Goal: Task Accomplishment & Management: Manage account settings

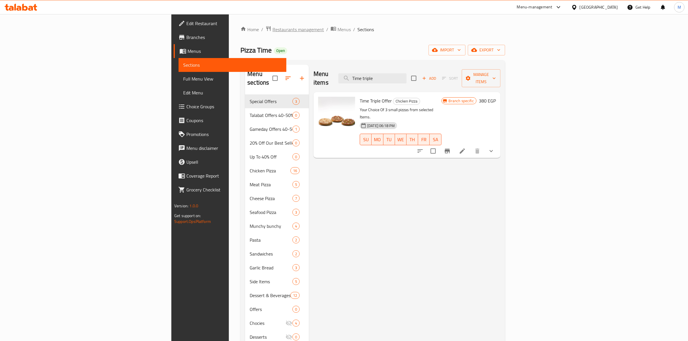
click at [273, 31] on span "Restaurants management" at bounding box center [298, 29] width 51 height 7
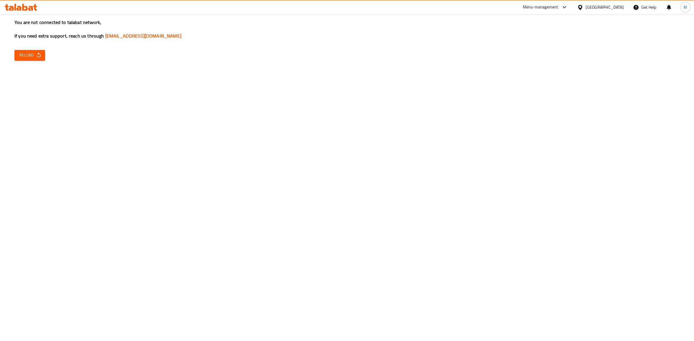
click at [28, 55] on span "Reload" at bounding box center [29, 55] width 21 height 7
click at [33, 58] on span "Reload" at bounding box center [29, 55] width 21 height 7
click at [25, 53] on span "Reload" at bounding box center [29, 55] width 21 height 7
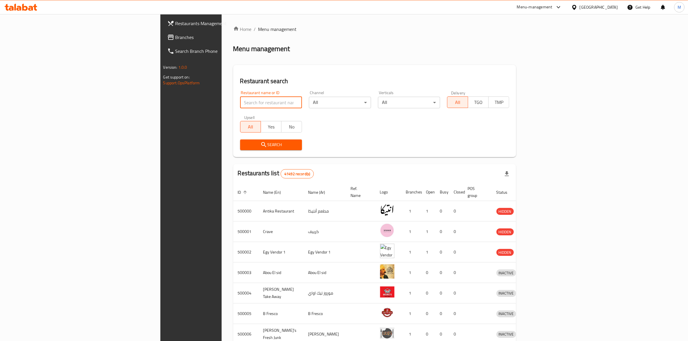
click at [240, 103] on input "search" at bounding box center [271, 103] width 62 height 12
type input "exception"
click button "Search" at bounding box center [271, 145] width 62 height 11
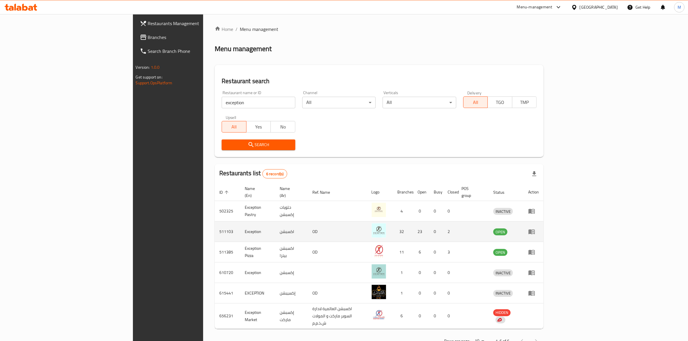
click at [544, 231] on td "enhanced table" at bounding box center [534, 232] width 20 height 21
click at [535, 228] on icon "enhanced table" at bounding box center [531, 231] width 7 height 7
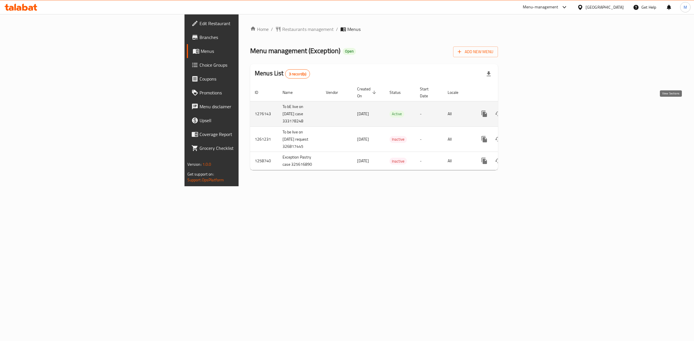
click at [529, 110] on icon "enhanced table" at bounding box center [525, 113] width 7 height 7
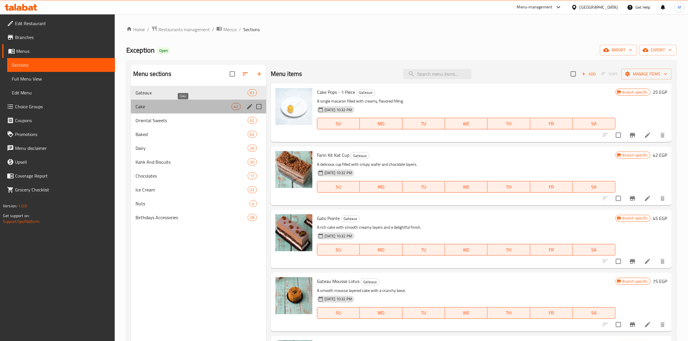
click at [178, 108] on span "Cake" at bounding box center [184, 106] width 96 height 7
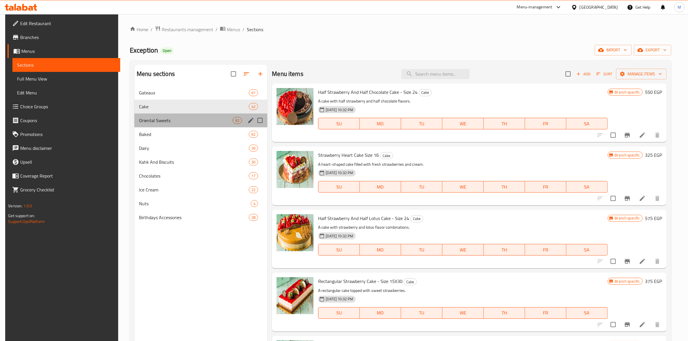
click at [170, 125] on div "Oriental Sweets 62" at bounding box center [200, 121] width 133 height 14
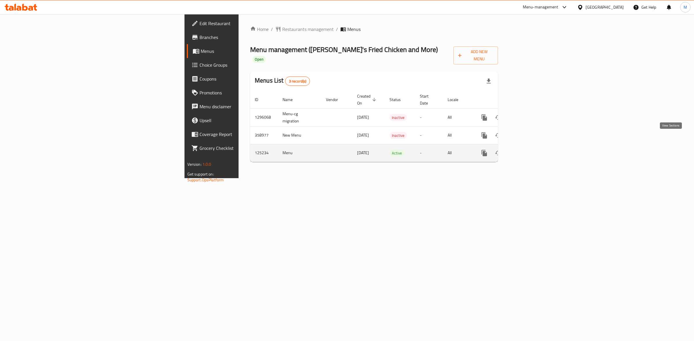
click at [529, 150] on icon "enhanced table" at bounding box center [525, 153] width 7 height 7
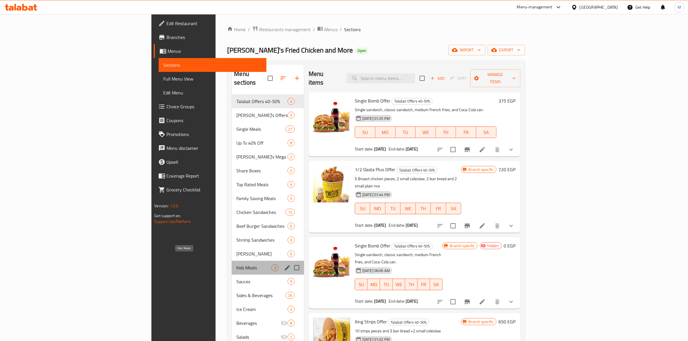
click at [236, 264] on span "Kids Meals" at bounding box center [253, 267] width 35 height 7
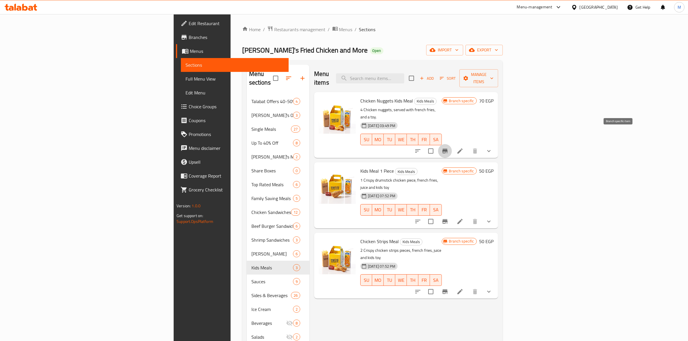
click at [448, 148] on icon "Branch-specific-item" at bounding box center [445, 151] width 7 height 7
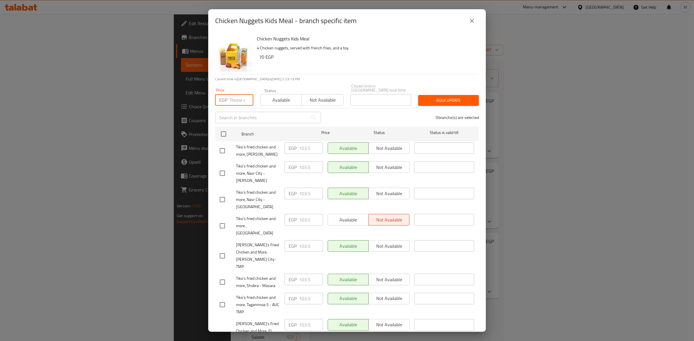
click at [233, 96] on input "number" at bounding box center [241, 100] width 24 height 12
type input "115"
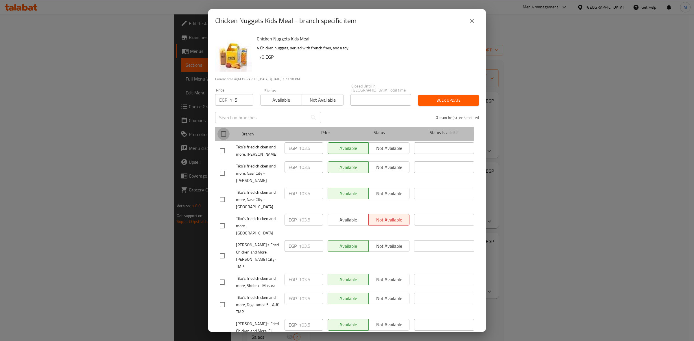
click at [224, 129] on input "checkbox" at bounding box center [223, 134] width 12 height 12
checkbox input "true"
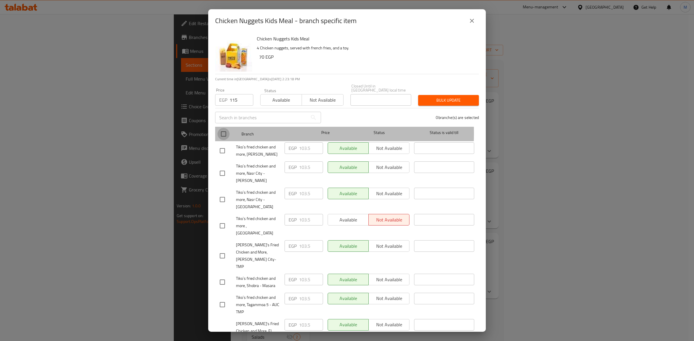
checkbox input "true"
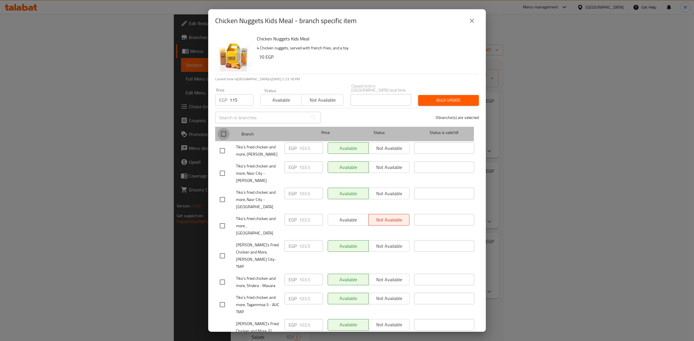
checkbox input "true"
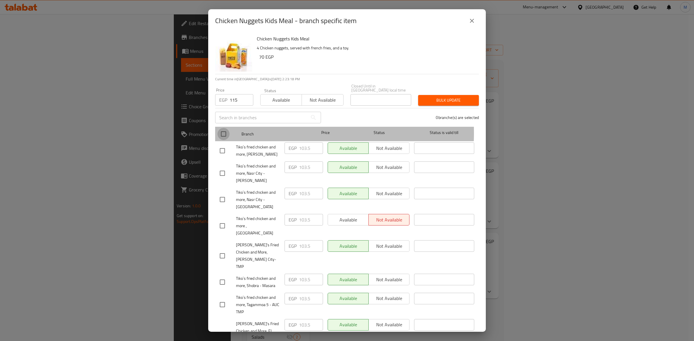
checkbox input "true"
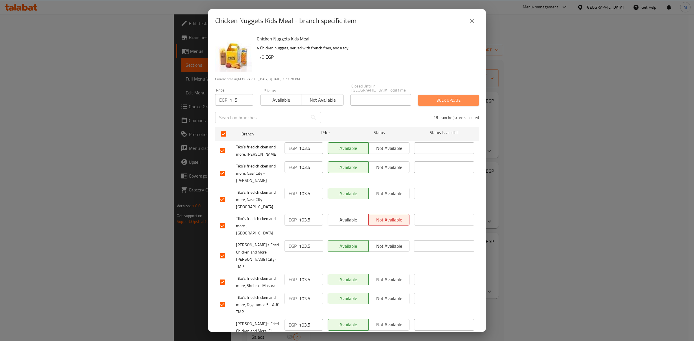
click at [446, 99] on span "Bulk update" at bounding box center [447, 100] width 51 height 7
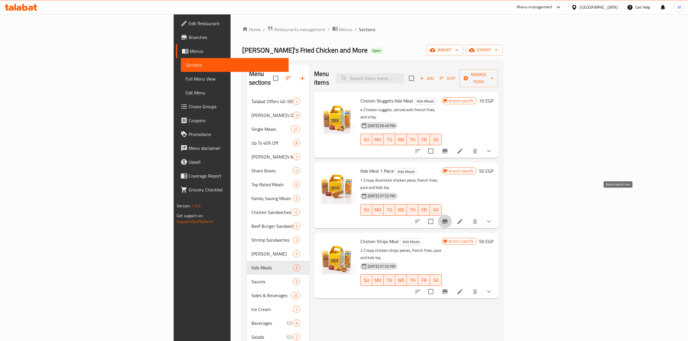
click at [448, 218] on icon "Branch-specific-item" at bounding box center [445, 221] width 7 height 7
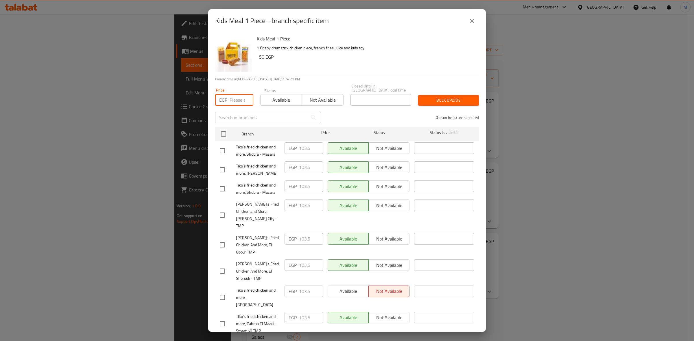
click at [240, 95] on input "number" at bounding box center [241, 100] width 24 height 12
type input "115"
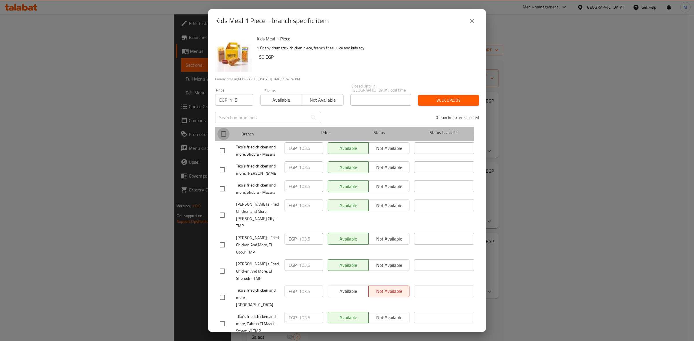
click at [222, 128] on input "checkbox" at bounding box center [223, 134] width 12 height 12
checkbox input "true"
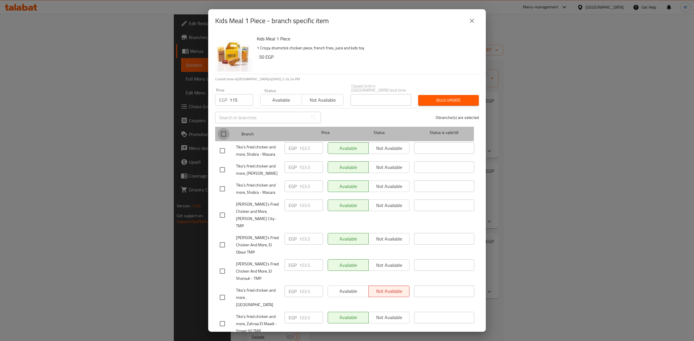
checkbox input "true"
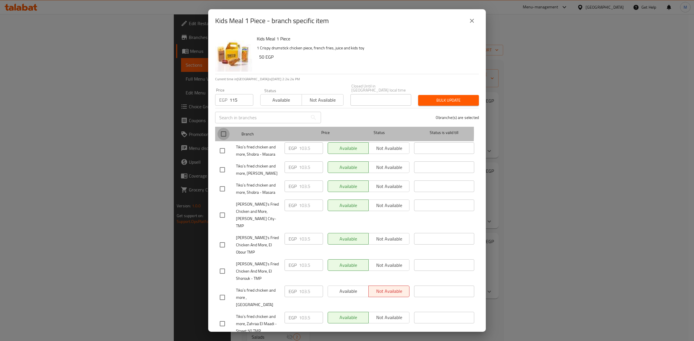
checkbox input "true"
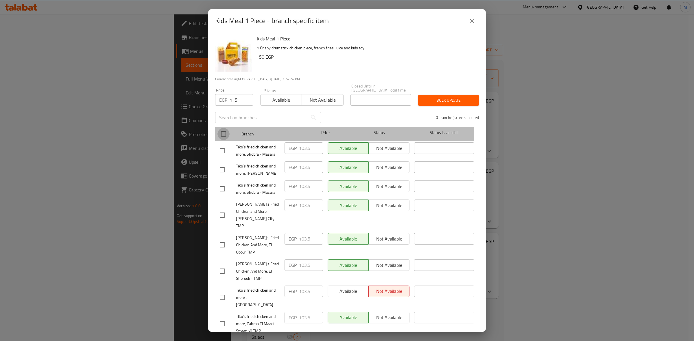
checkbox input "true"
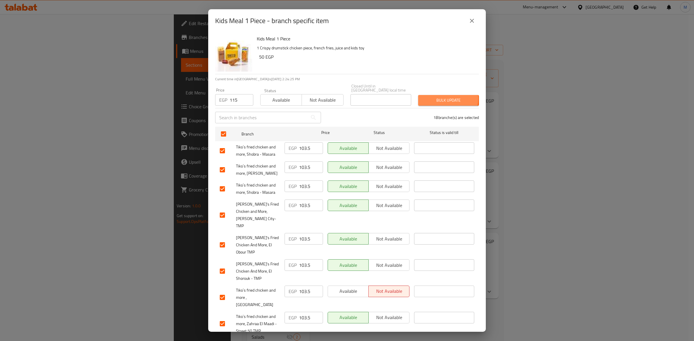
click at [434, 97] on span "Bulk update" at bounding box center [447, 100] width 51 height 7
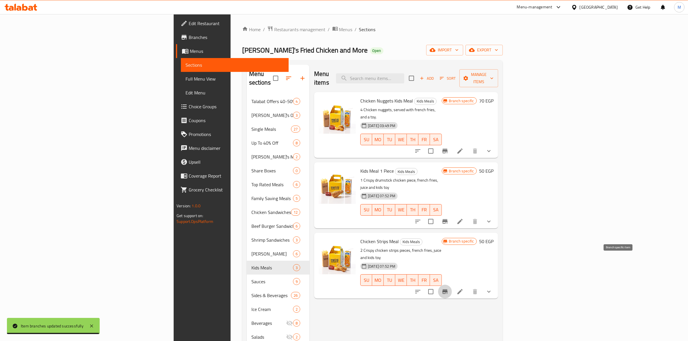
click at [448, 290] on icon "Branch-specific-item" at bounding box center [444, 292] width 5 height 5
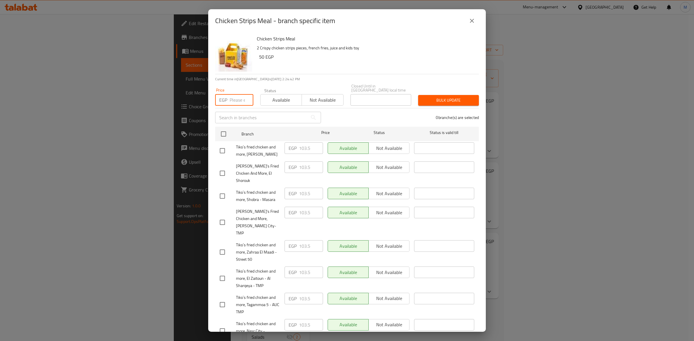
click at [241, 96] on input "number" at bounding box center [241, 100] width 24 height 12
type input "115"
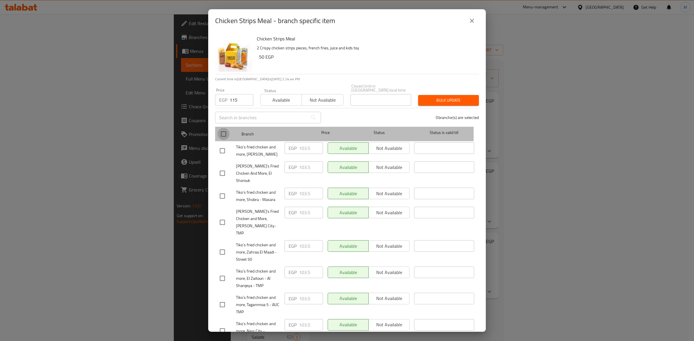
click at [221, 129] on input "checkbox" at bounding box center [223, 134] width 12 height 12
checkbox input "true"
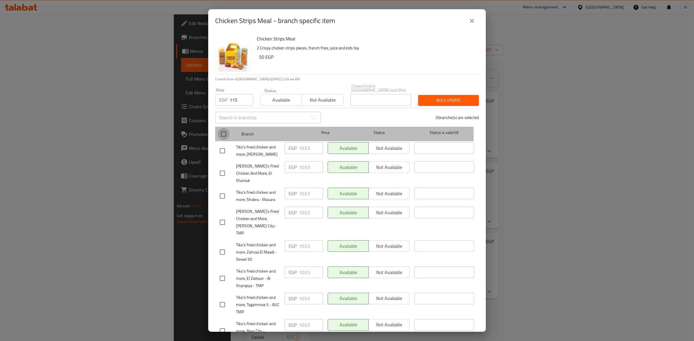
checkbox input "true"
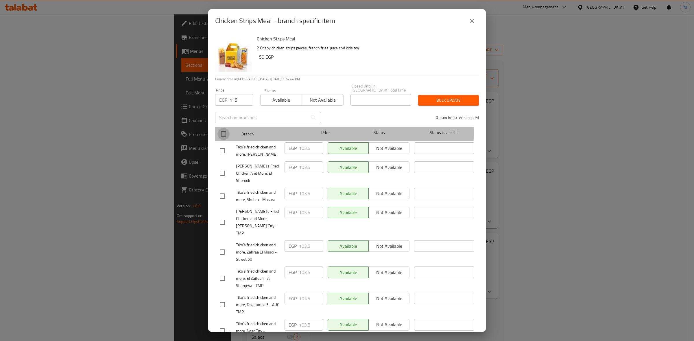
checkbox input "true"
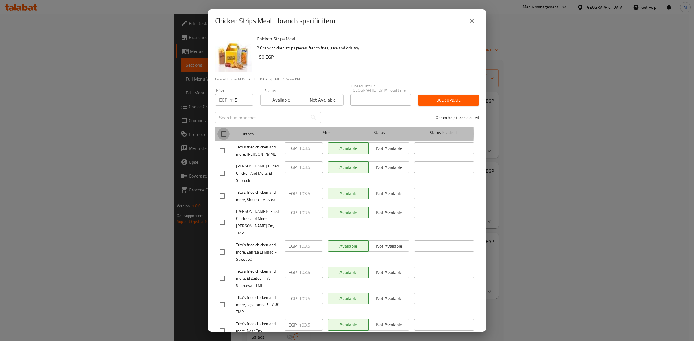
checkbox input "true"
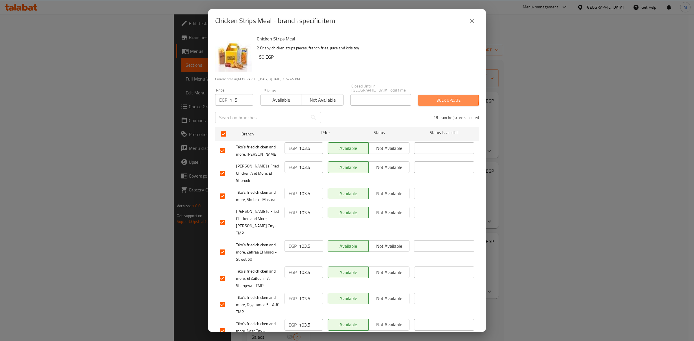
click at [441, 97] on span "Bulk update" at bounding box center [447, 100] width 51 height 7
